Goal: Information Seeking & Learning: Learn about a topic

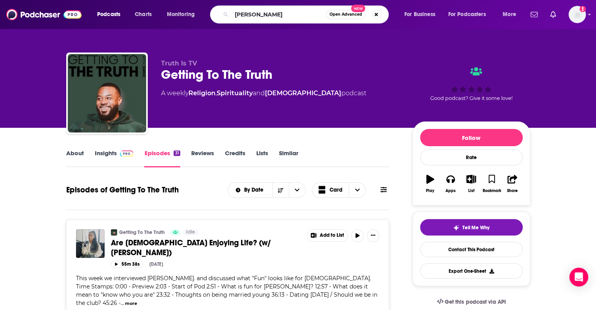
type input "[PERSON_NAME]"
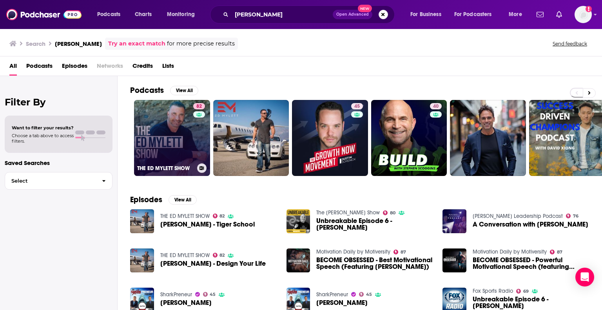
click at [158, 136] on link "82 THE [PERSON_NAME] SHOW" at bounding box center [172, 138] width 76 height 76
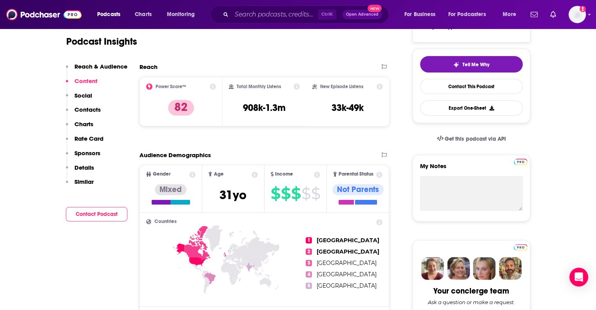
scroll to position [105, 0]
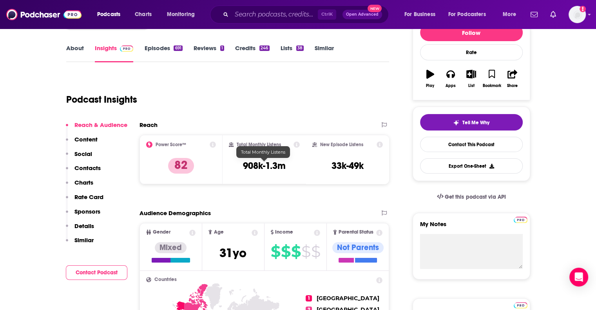
drag, startPoint x: 283, startPoint y: 164, endPoint x: 265, endPoint y: 192, distance: 33.7
click at [234, 12] on input "Search podcasts, credits, & more..." at bounding box center [275, 14] width 86 height 13
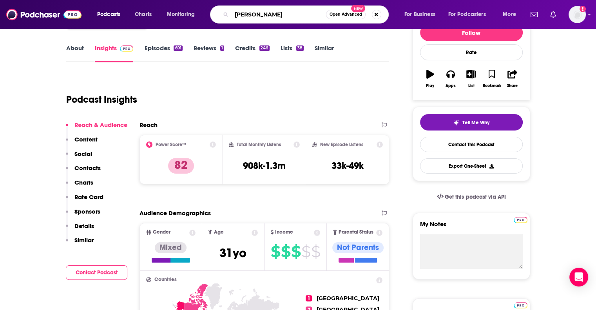
type input "[PERSON_NAME]"
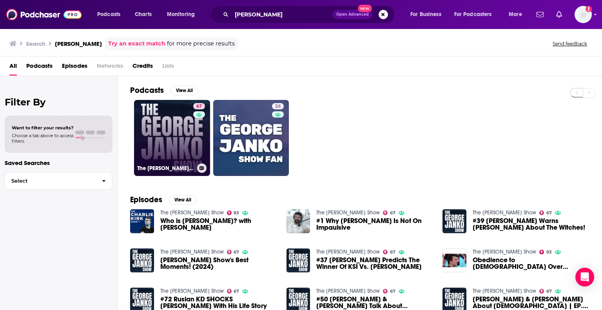
click at [169, 145] on link "67 The [PERSON_NAME] Show" at bounding box center [172, 138] width 76 height 76
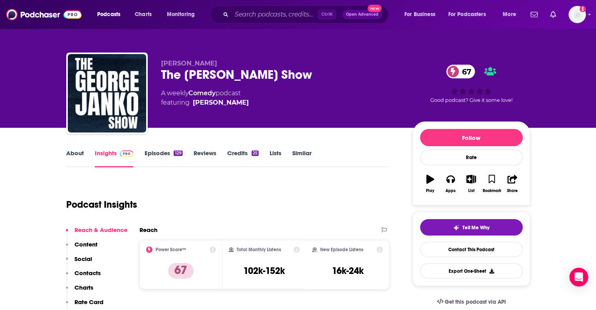
click at [161, 152] on link "Episodes 129" at bounding box center [163, 158] width 38 height 18
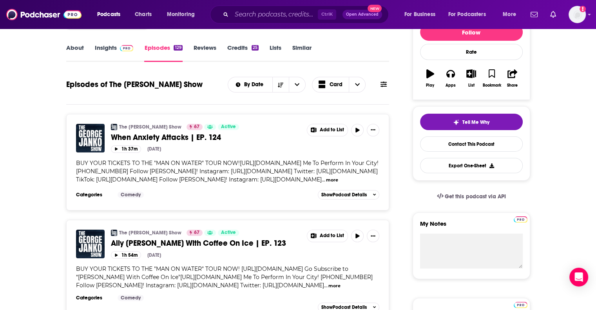
scroll to position [77, 0]
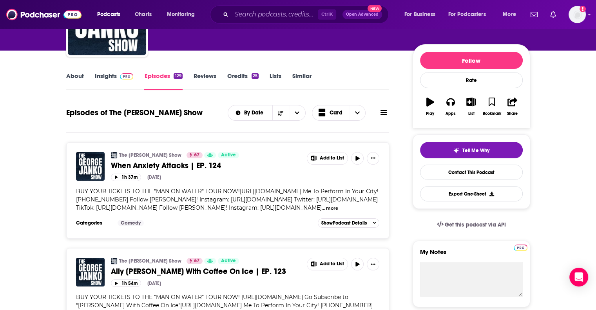
click at [104, 79] on link "Insights" at bounding box center [114, 81] width 39 height 18
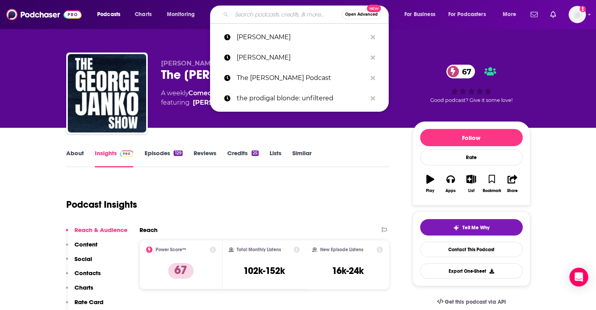
click at [272, 13] on input "Search podcasts, credits, & more..." at bounding box center [287, 14] width 110 height 13
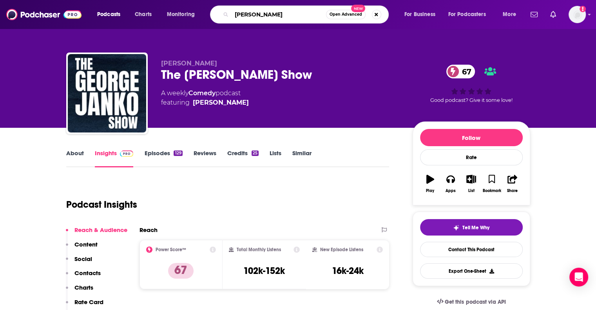
type input "[PERSON_NAME]"
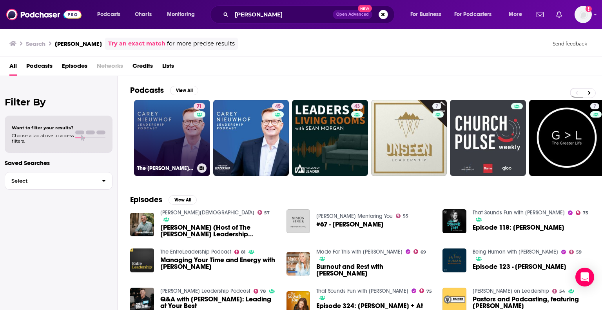
click at [192, 168] on h3 "The [PERSON_NAME] Leadership Podcast" at bounding box center [165, 168] width 57 height 7
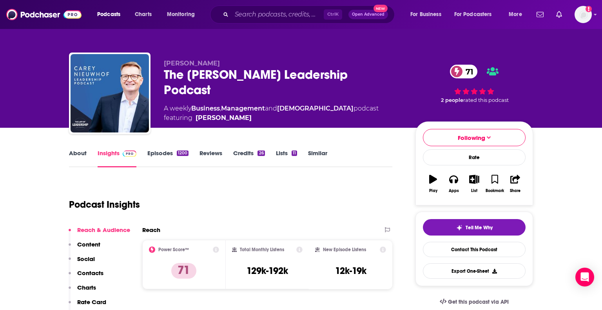
click at [180, 156] on link "Episodes 1200" at bounding box center [167, 158] width 41 height 18
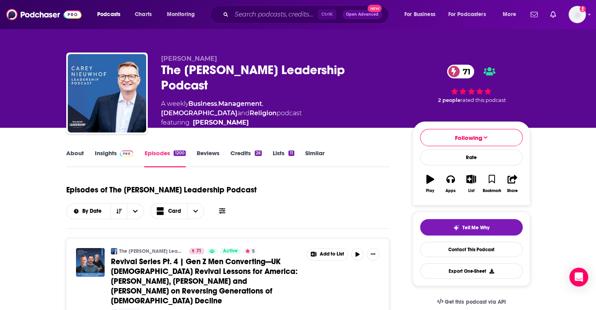
scroll to position [31, 0]
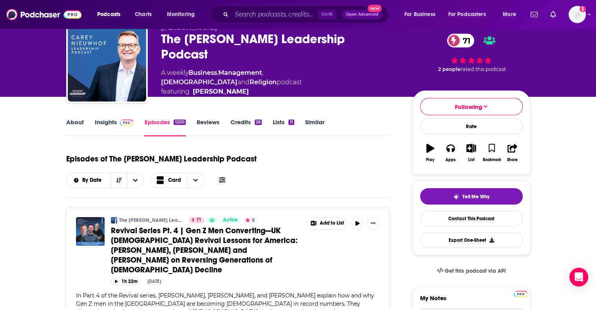
click at [100, 123] on link "Insights" at bounding box center [114, 127] width 39 height 18
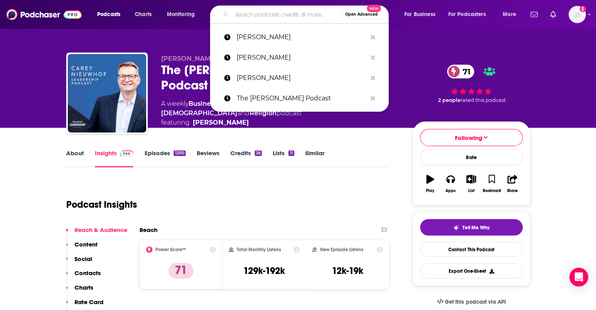
click at [289, 14] on input "Search podcasts, credits, & more..." at bounding box center [287, 14] width 110 height 13
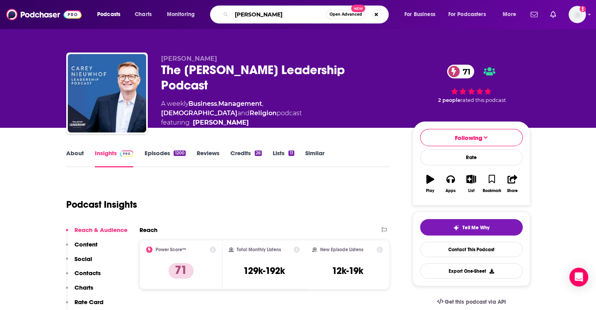
type input "[PERSON_NAME]"
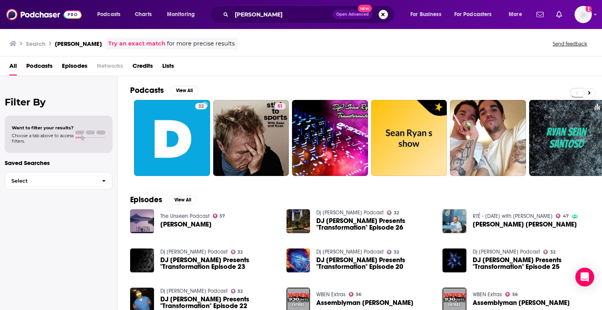
click at [167, 223] on span "[PERSON_NAME]" at bounding box center [185, 224] width 51 height 7
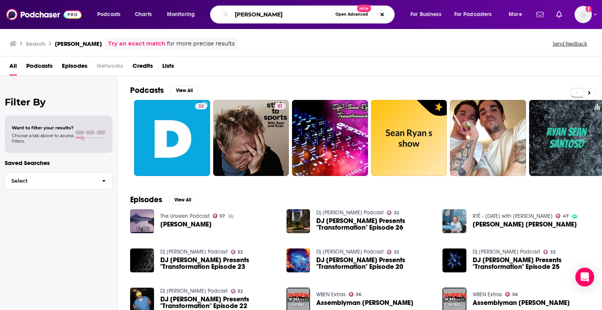
click at [301, 15] on input "[PERSON_NAME]" at bounding box center [282, 14] width 100 height 13
drag, startPoint x: 299, startPoint y: 15, endPoint x: 177, endPoint y: 23, distance: 122.5
click at [177, 23] on div "Podcasts Charts Monitoring [PERSON_NAME] Open Advanced New For Business For Pod…" at bounding box center [311, 14] width 438 height 18
type input "[PERSON_NAME] Show"
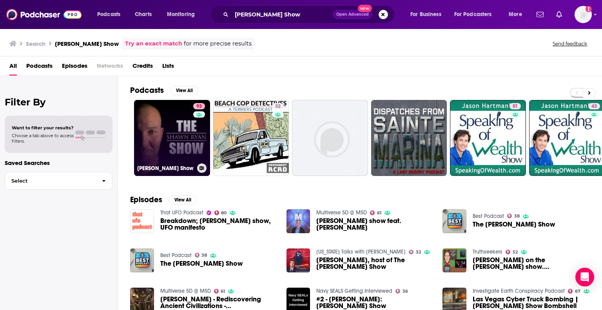
click at [171, 132] on link "93 [PERSON_NAME] Show" at bounding box center [172, 138] width 76 height 76
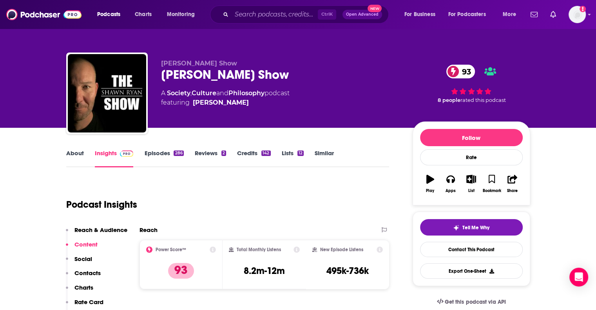
click at [164, 153] on link "Episodes 286" at bounding box center [163, 158] width 39 height 18
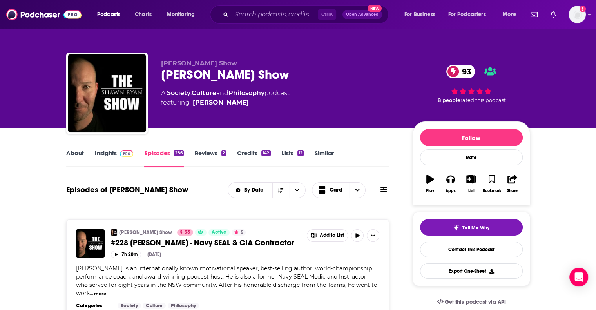
click at [103, 152] on link "Insights" at bounding box center [114, 158] width 39 height 18
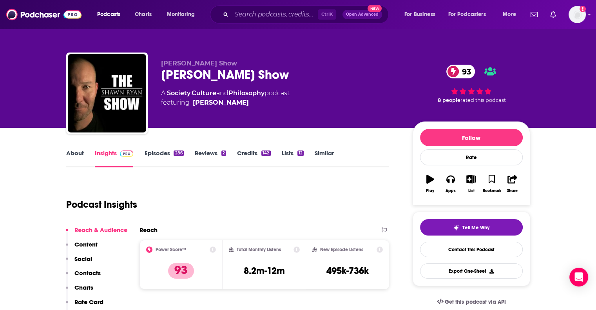
scroll to position [85, 0]
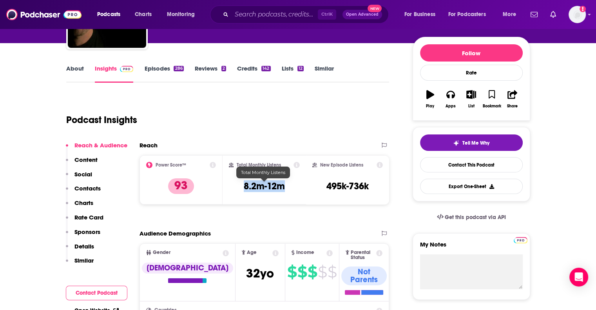
drag, startPoint x: 288, startPoint y: 183, endPoint x: 243, endPoint y: 183, distance: 44.3
click at [243, 183] on div "Total Monthly Listens 8.2m-12m" at bounding box center [264, 180] width 71 height 36
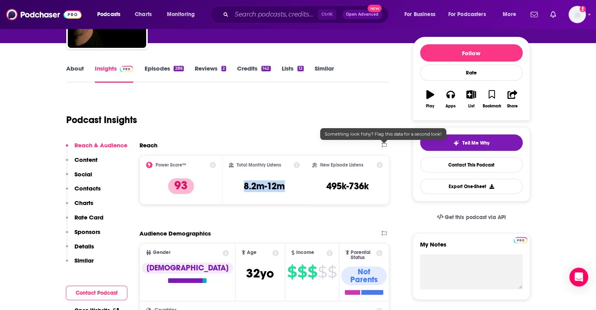
copy h3 "8.2m-12m"
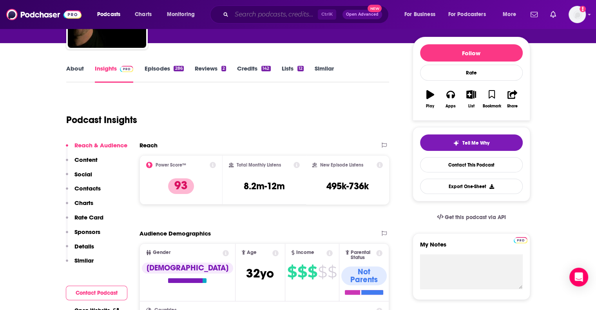
click at [277, 17] on input "Search podcasts, credits, & more..." at bounding box center [275, 14] width 86 height 13
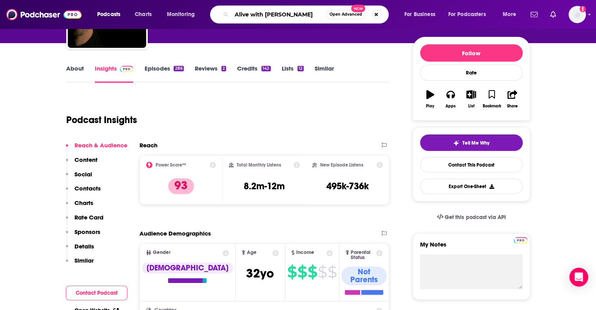
type input "Alive with [PERSON_NAME]"
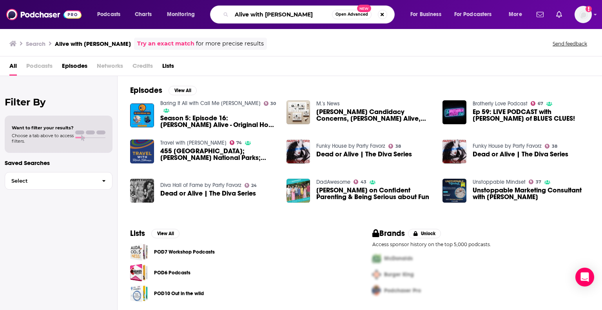
drag, startPoint x: 318, startPoint y: 12, endPoint x: 199, endPoint y: 4, distance: 119.4
click at [199, 4] on div "Podcasts Charts Monitoring Alive with [PERSON_NAME] Open Advanced New For Busin…" at bounding box center [301, 14] width 602 height 29
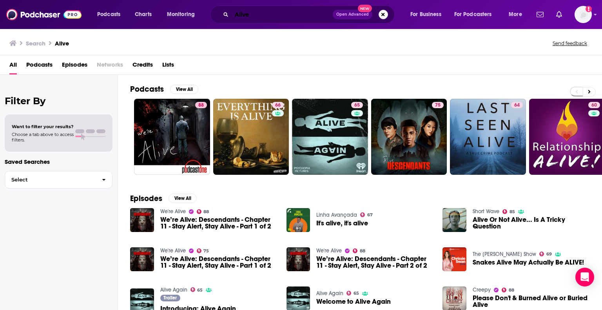
click at [263, 15] on input "Alive" at bounding box center [282, 14] width 101 height 13
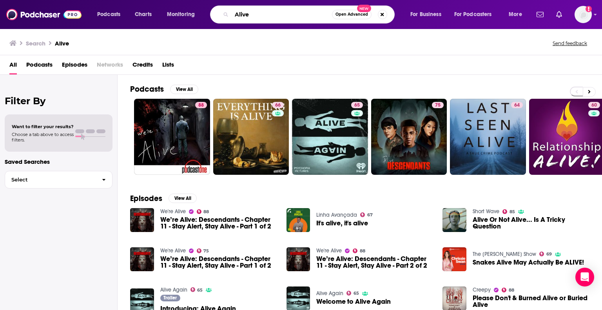
drag, startPoint x: 278, startPoint y: 11, endPoint x: 208, endPoint y: 1, distance: 70.1
click at [213, 7] on div "Podcasts Charts Monitoring Alive Open Advanced New For Business For Podcasters …" at bounding box center [311, 14] width 438 height 18
type input "Soul Boom"
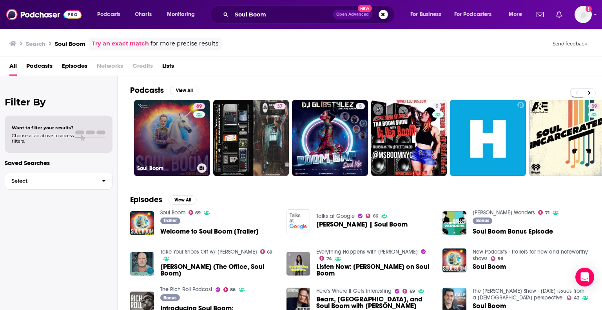
click at [194, 149] on div "69" at bounding box center [200, 133] width 14 height 60
